Goal: Contribute content: Add original content to the website for others to see

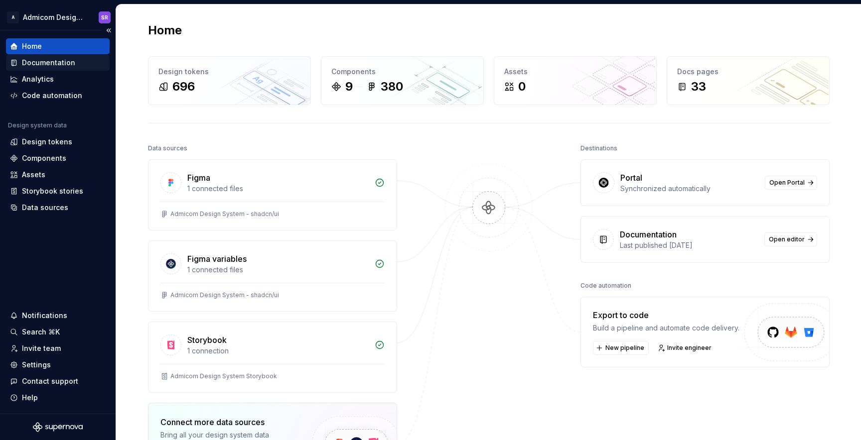
click at [59, 62] on div "Documentation" at bounding box center [48, 63] width 53 height 10
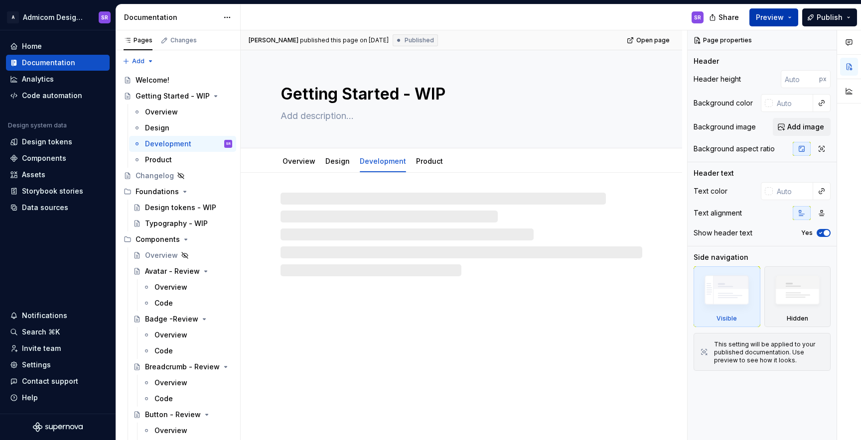
click at [790, 15] on button "Preview" at bounding box center [773, 17] width 49 height 18
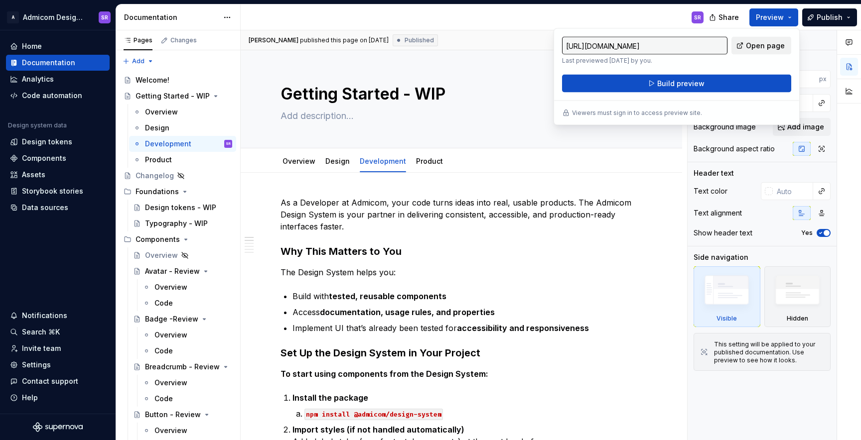
click at [770, 45] on span "Open page" at bounding box center [765, 46] width 39 height 10
click at [152, 76] on div "Welcome!" at bounding box center [153, 80] width 34 height 10
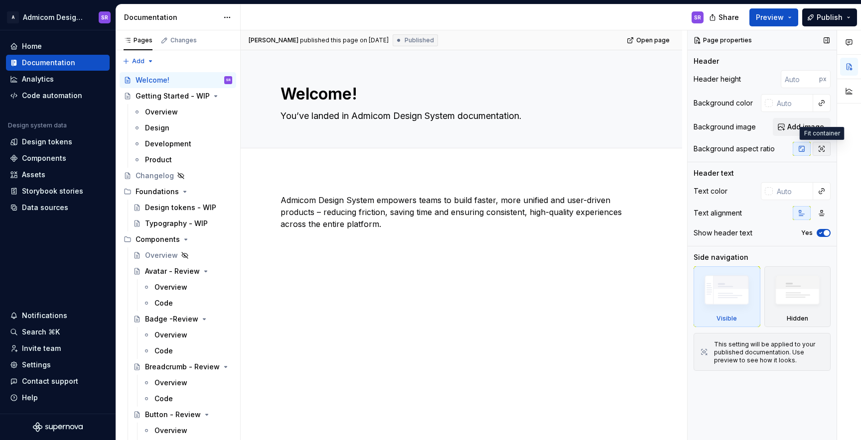
click at [824, 149] on icon "button" at bounding box center [822, 149] width 8 height 8
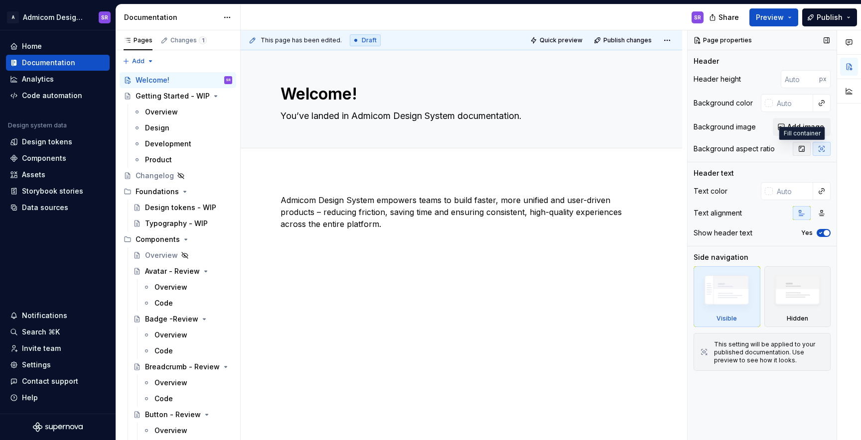
click at [802, 149] on icon "button" at bounding box center [802, 149] width 8 height 8
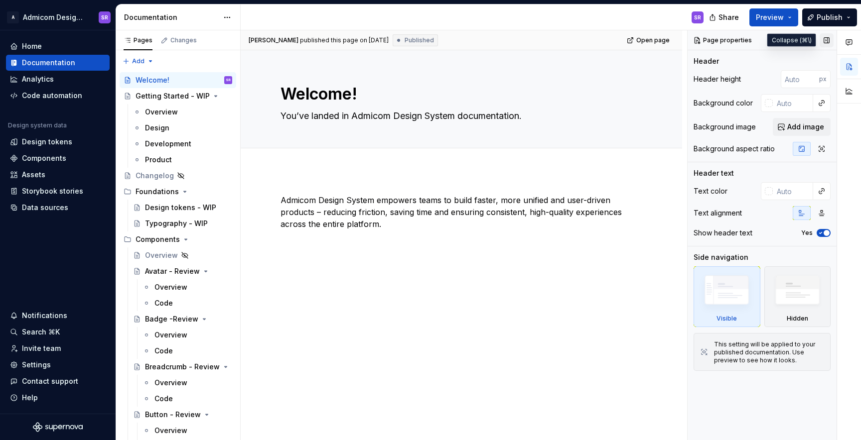
click at [828, 42] on button "button" at bounding box center [827, 40] width 14 height 14
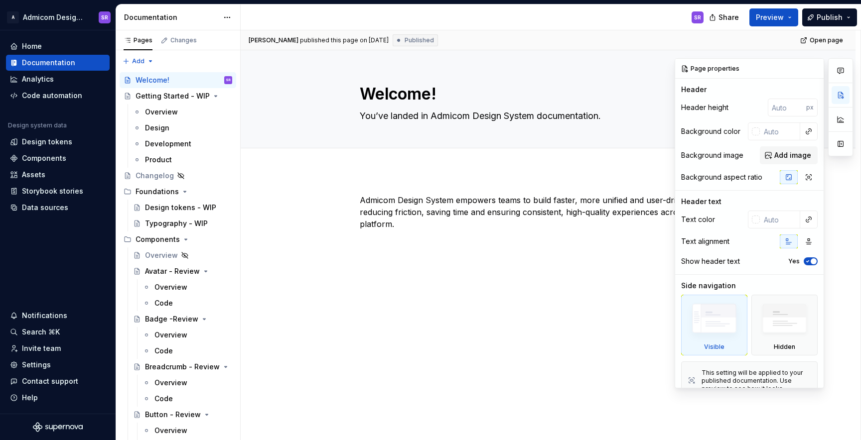
scroll to position [17, 0]
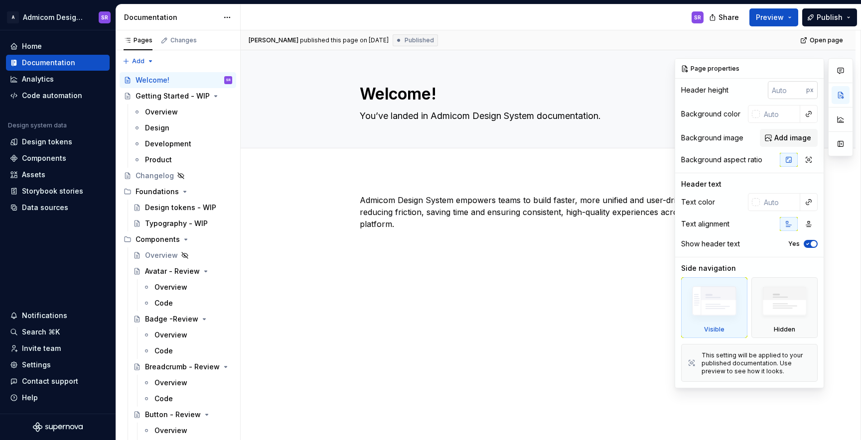
click at [786, 87] on input "number" at bounding box center [787, 90] width 38 height 18
click at [809, 91] on p "px" at bounding box center [809, 90] width 7 height 8
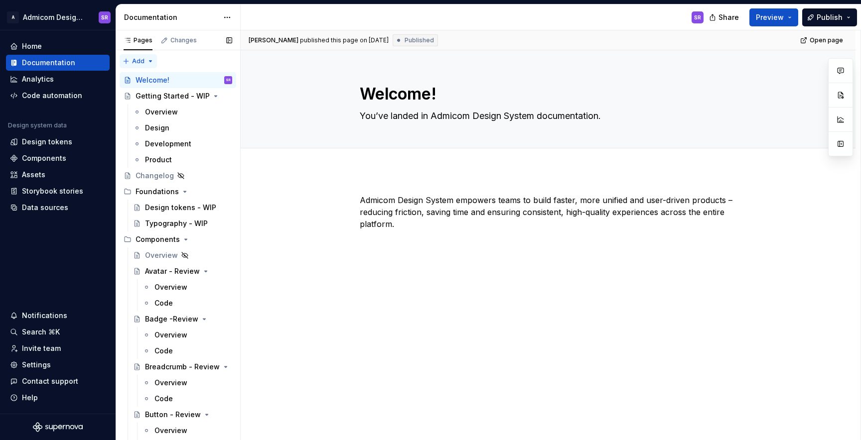
click at [139, 59] on div "Pages Changes Add Accessibility guide for tree Page tree. Navigate the tree wit…" at bounding box center [178, 237] width 125 height 415
click at [151, 81] on div "New page" at bounding box center [170, 81] width 65 height 10
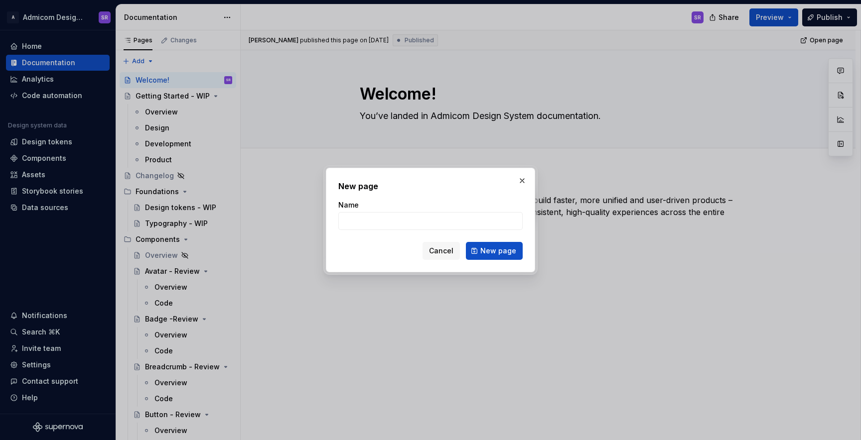
type textarea "*"
type input "Frontpage"
click at [502, 250] on span "New page" at bounding box center [498, 251] width 36 height 10
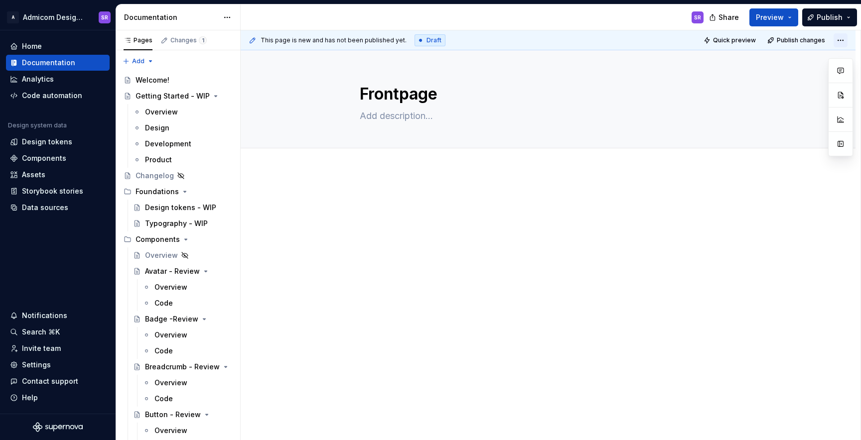
click at [845, 41] on html "A Admicom Design System SR Home Documentation Analytics Code automation Design …" at bounding box center [430, 220] width 861 height 440
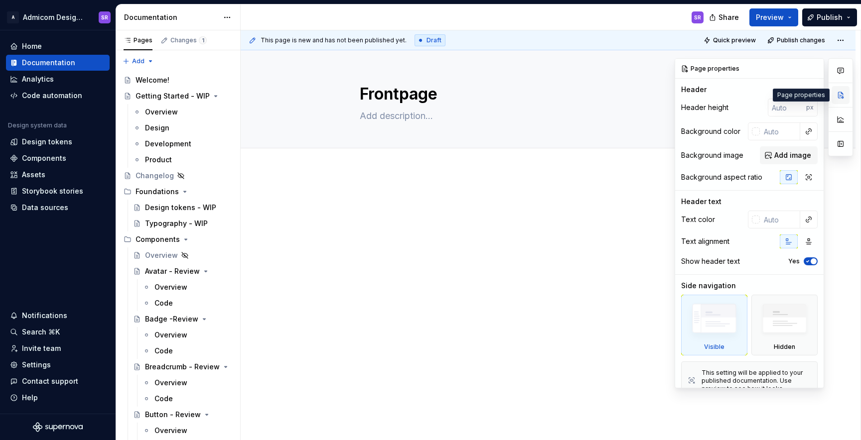
click at [842, 89] on button "button" at bounding box center [841, 95] width 18 height 18
click at [842, 120] on button "button" at bounding box center [841, 120] width 18 height 18
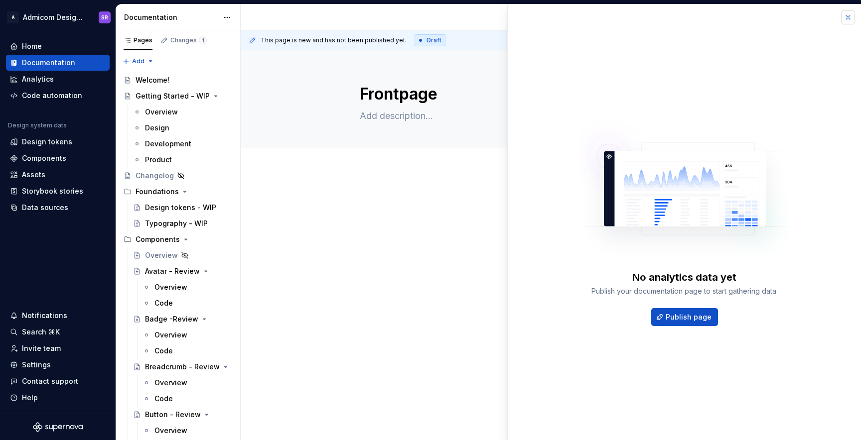
click at [849, 20] on button "button" at bounding box center [848, 17] width 14 height 14
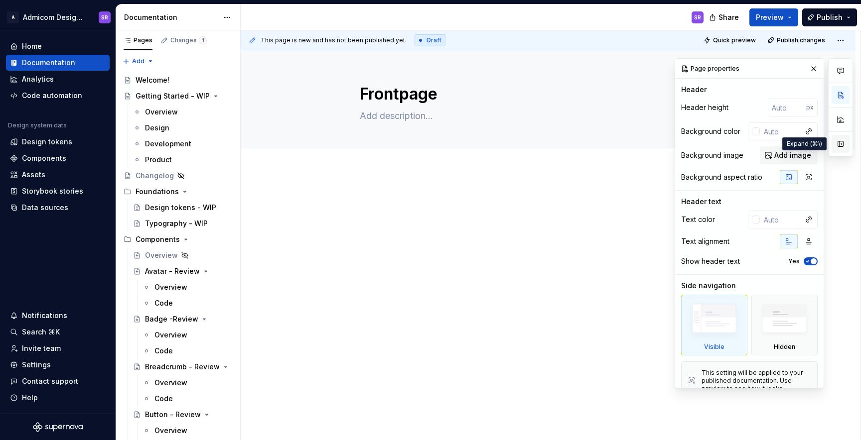
click at [839, 143] on button "button" at bounding box center [841, 144] width 18 height 18
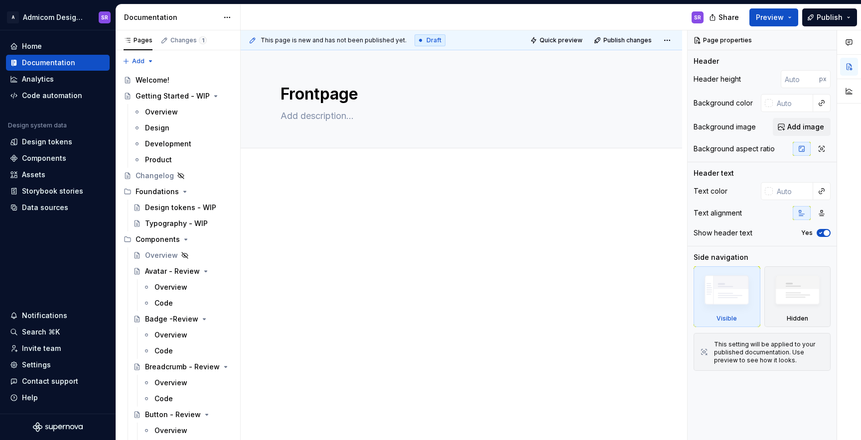
type textarea "*"
